Goal: Transaction & Acquisition: Purchase product/service

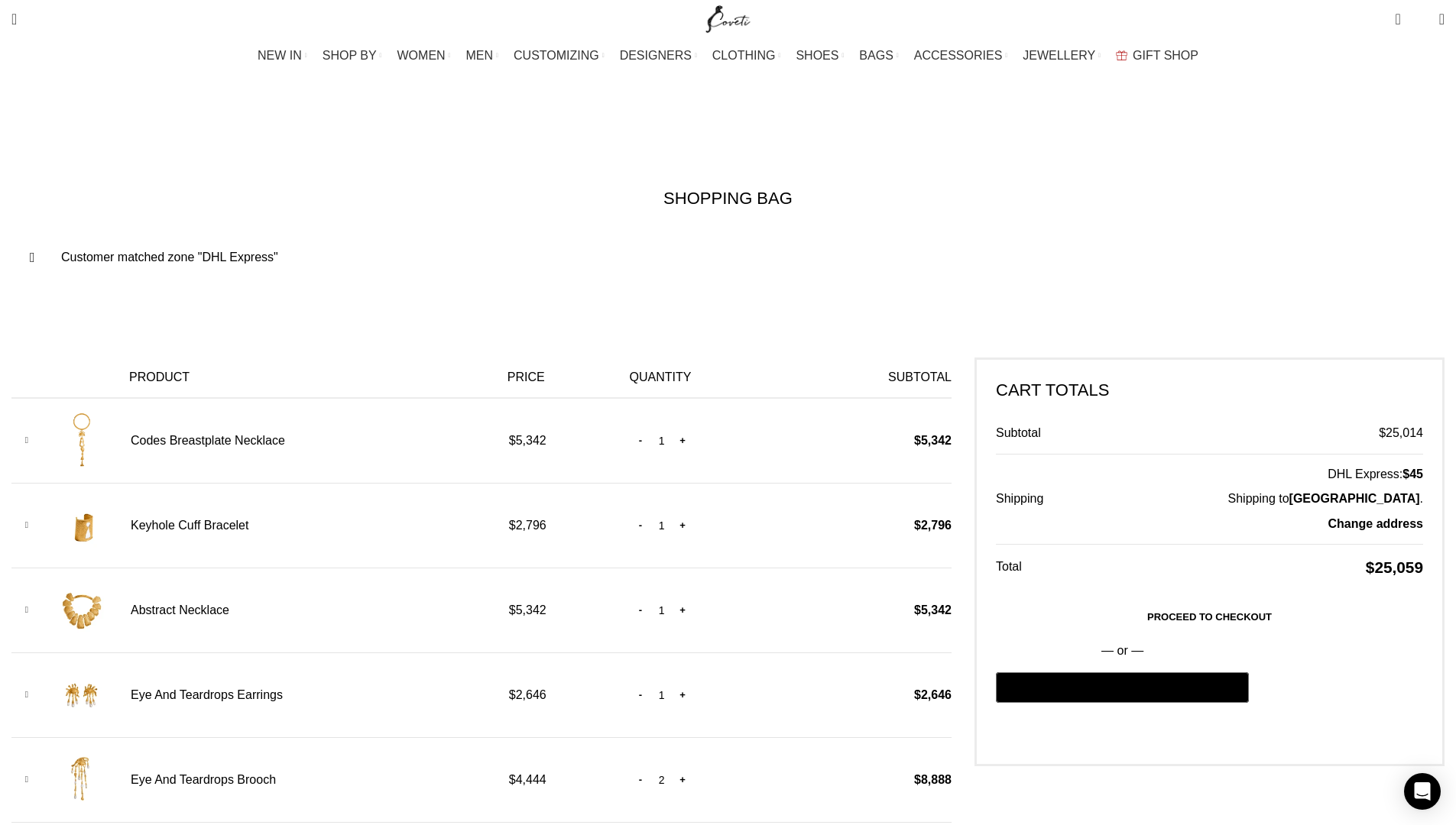
scroll to position [0, 804]
type input "my10back"
